Goal: Task Accomplishment & Management: Use online tool/utility

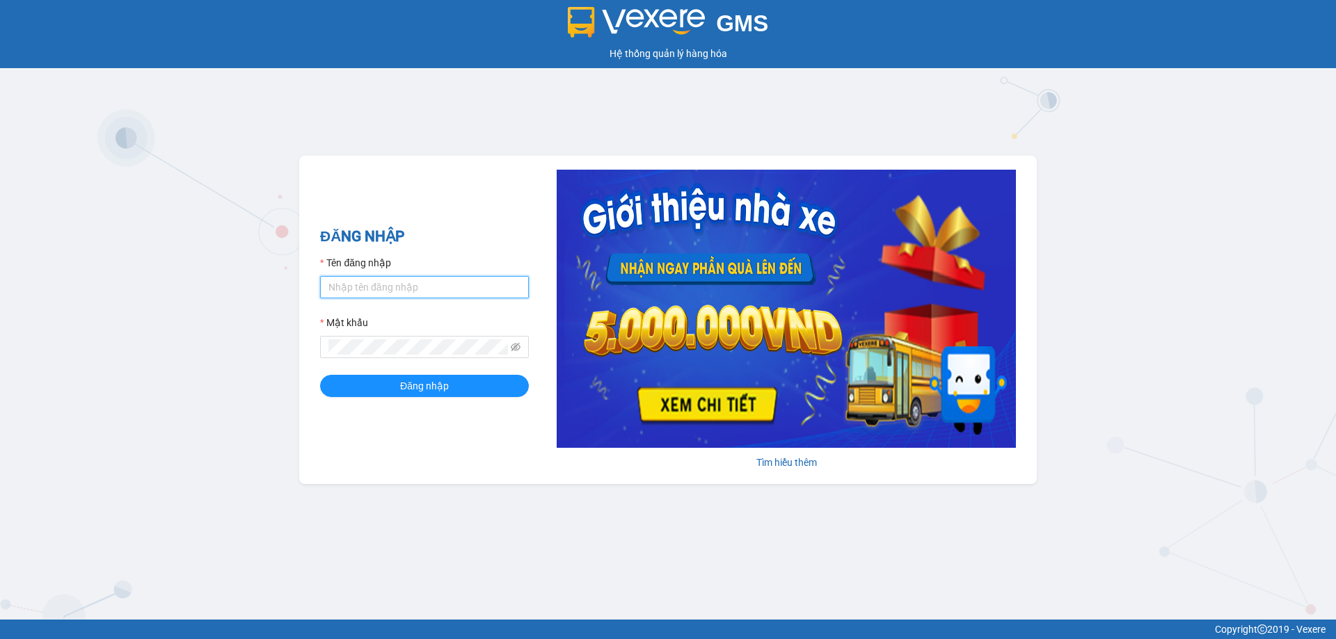
type input "phuonghd.ct"
click at [472, 382] on button "Đăng nhập" at bounding box center [424, 386] width 209 height 22
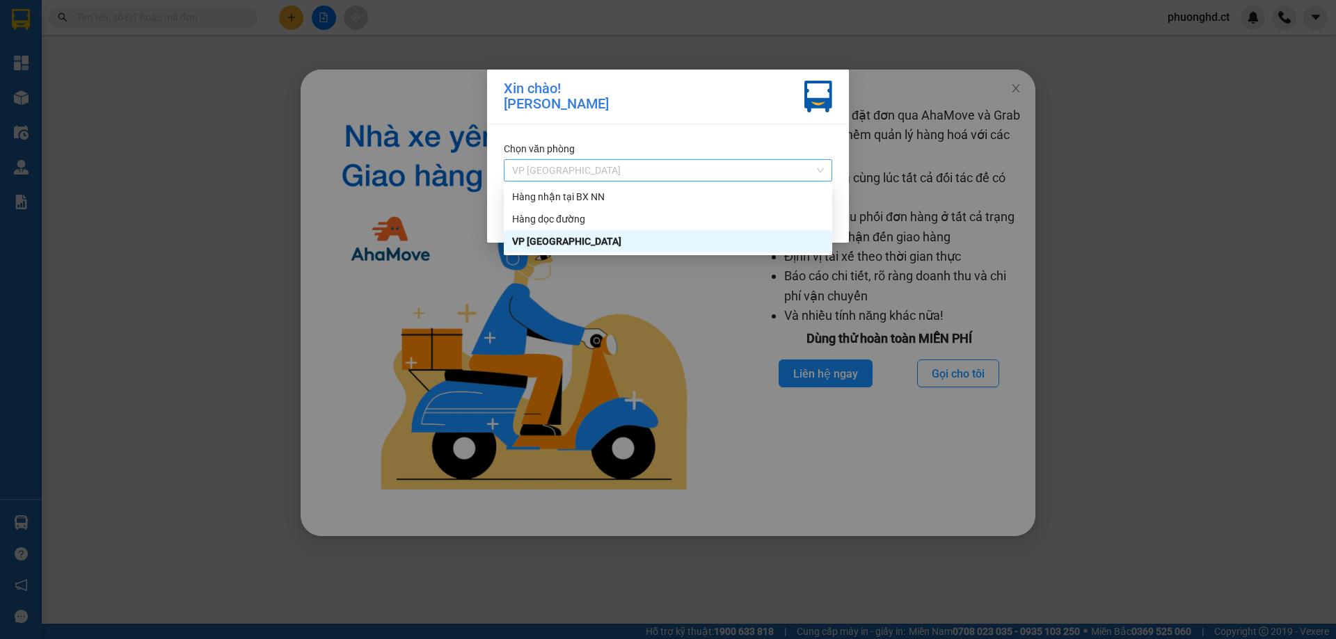
click at [750, 161] on span "VP [GEOGRAPHIC_DATA]" at bounding box center [668, 170] width 312 height 21
click at [732, 198] on div "Hàng nhận tại BX NN" at bounding box center [668, 196] width 312 height 15
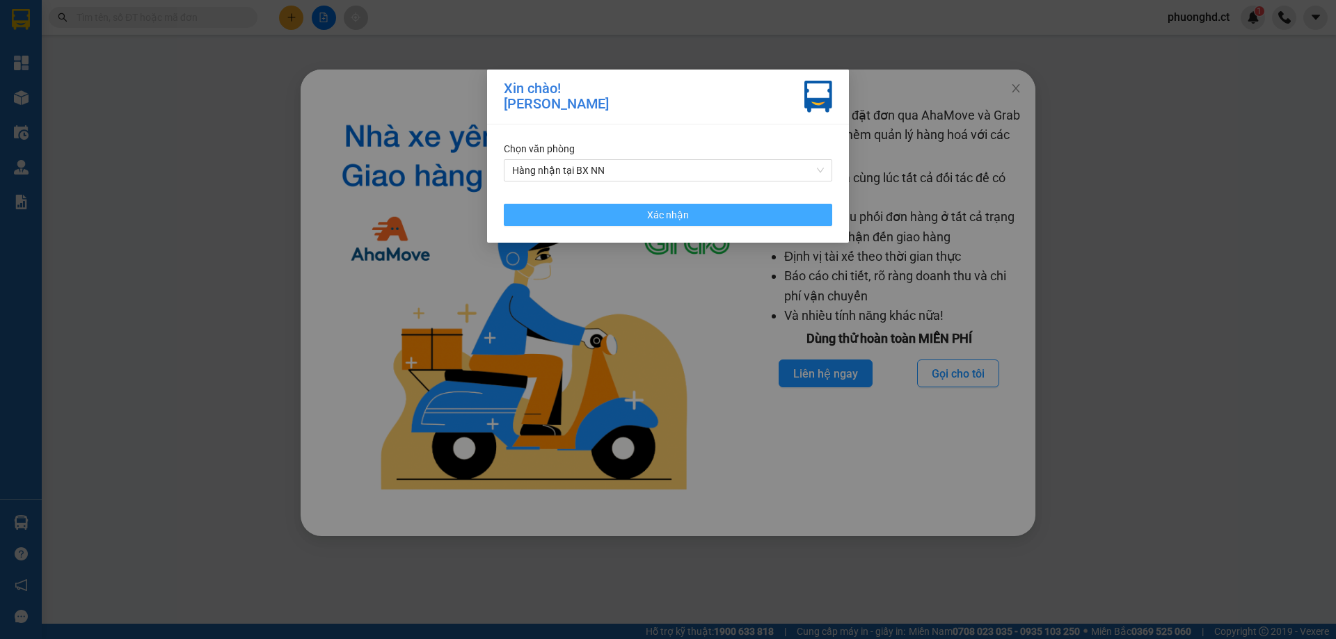
click at [722, 213] on button "Xác nhận" at bounding box center [668, 215] width 328 height 22
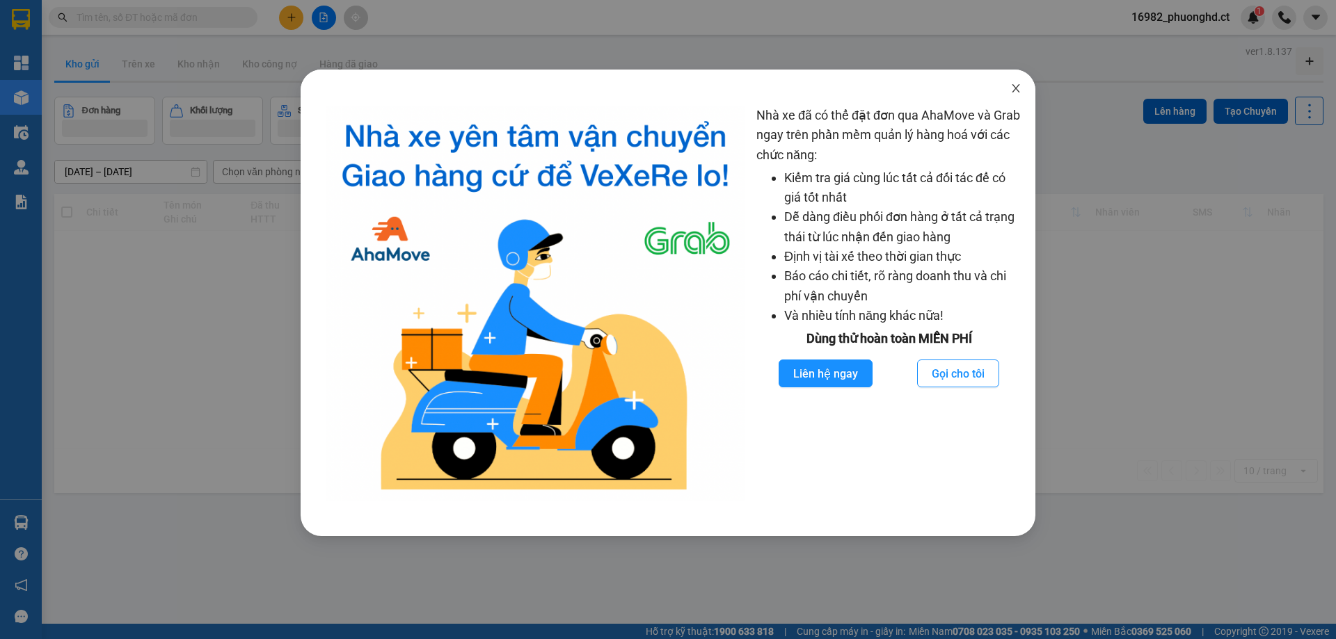
click at [1013, 86] on icon "close" at bounding box center [1015, 88] width 8 height 8
